Goal: Information Seeking & Learning: Learn about a topic

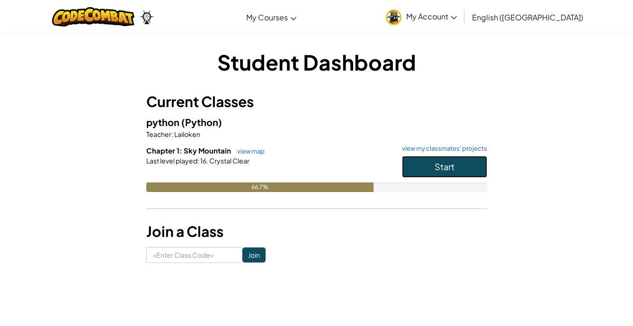
click at [451, 172] on button "Start" at bounding box center [444, 167] width 85 height 22
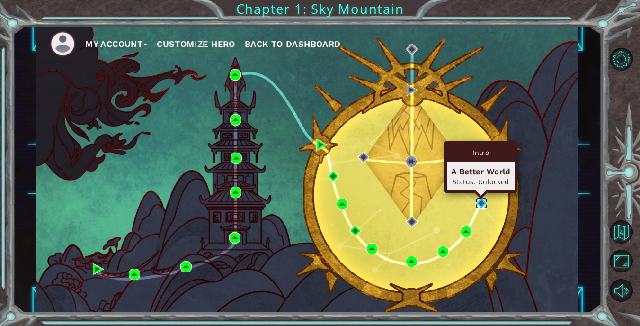
click at [479, 203] on img at bounding box center [481, 202] width 11 height 11
